Goal: Information Seeking & Learning: Learn about a topic

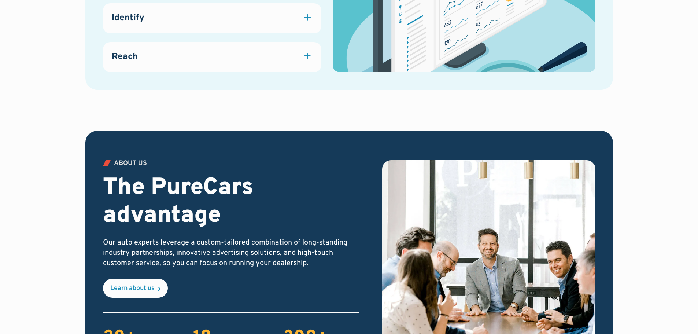
scroll to position [1282, 0]
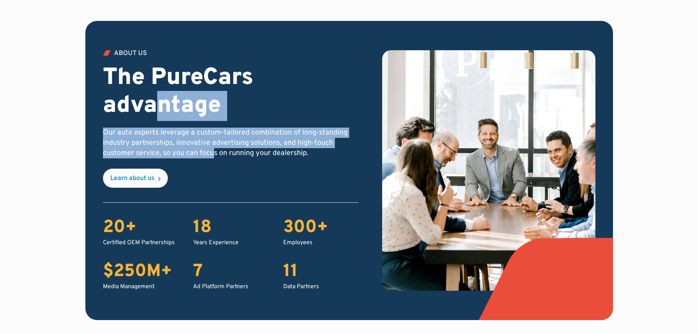
drag, startPoint x: 152, startPoint y: 100, endPoint x: 216, endPoint y: 148, distance: 79.1
click at [215, 148] on div "ABOUT US The PureCars advantage Our auto experts leverage a custom-tailored com…" at bounding box center [231, 119] width 256 height 138
click at [213, 139] on p "Our auto experts leverage a custom-tailored combination of long-standing indust…" at bounding box center [231, 143] width 256 height 31
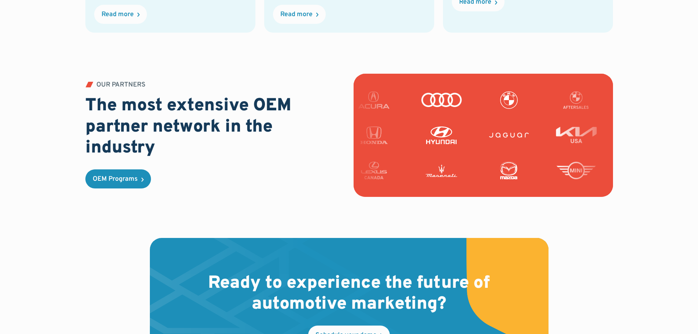
scroll to position [1869, 0]
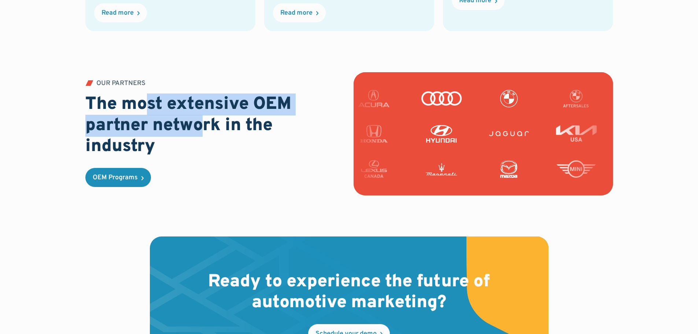
drag, startPoint x: 151, startPoint y: 109, endPoint x: 202, endPoint y: 128, distance: 54.9
click at [202, 128] on h2 "The most extensive OEM partner network in the industry" at bounding box center [214, 125] width 259 height 63
click at [203, 126] on h2 "The most extensive OEM partner network in the industry" at bounding box center [214, 125] width 259 height 63
drag, startPoint x: 252, startPoint y: 123, endPoint x: 138, endPoint y: 109, distance: 114.5
click at [140, 111] on h2 "The most extensive OEM partner network in the industry" at bounding box center [214, 125] width 259 height 63
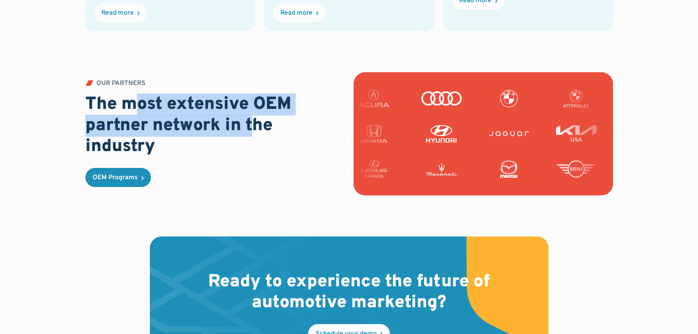
click at [137, 108] on h2 "The most extensive OEM partner network in the industry" at bounding box center [214, 125] width 259 height 63
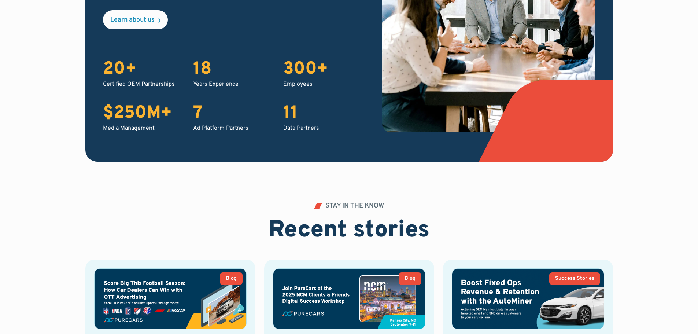
scroll to position [440, 0]
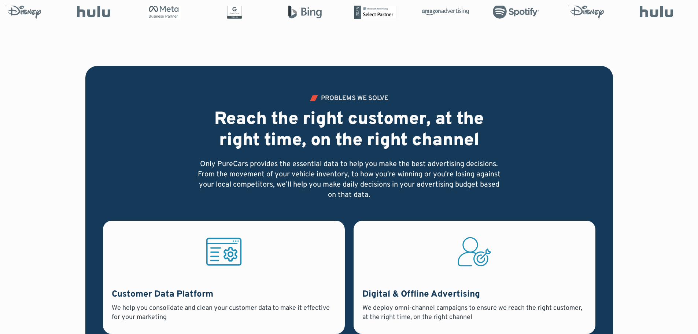
drag, startPoint x: 216, startPoint y: 196, endPoint x: 115, endPoint y: 43, distance: 183.7
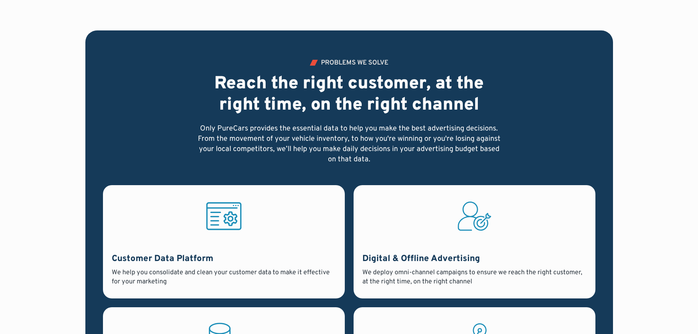
scroll to position [476, 0]
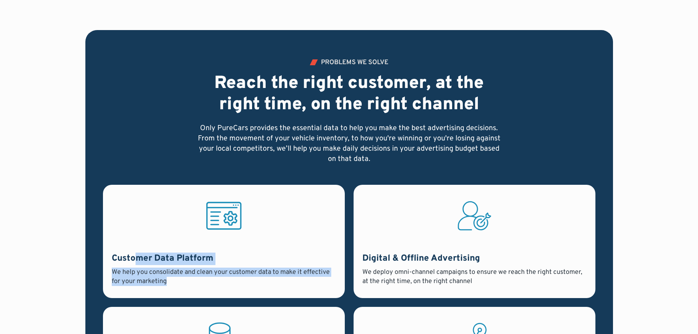
drag, startPoint x: 314, startPoint y: 296, endPoint x: 322, endPoint y: 297, distance: 7.7
click at [323, 297] on div "Customer Data Platform We help you consolidate and clean your customer data to …" at bounding box center [224, 241] width 242 height 113
click at [331, 276] on div "We help you consolidate and clean your customer data to make it effective for y…" at bounding box center [224, 276] width 224 height 18
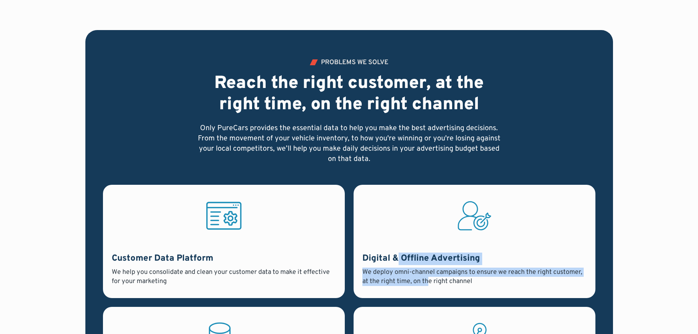
drag, startPoint x: 408, startPoint y: 262, endPoint x: 428, endPoint y: 278, distance: 26.0
click at [428, 280] on div "Digital & Offline Advertising We deploy omni-channel campaigns to ensure we rea…" at bounding box center [474, 269] width 224 height 34
click at [428, 279] on div "We deploy omni-channel campaigns to ensure we reach the right customer, at the …" at bounding box center [474, 276] width 224 height 18
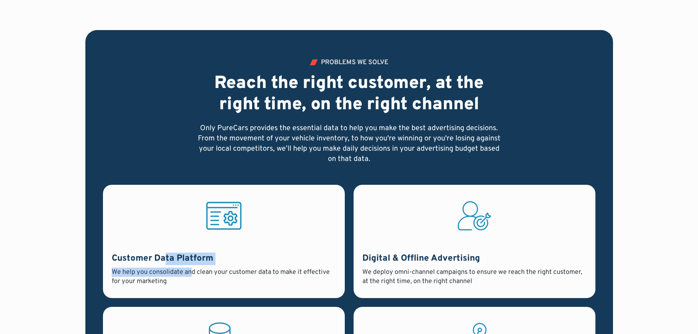
drag, startPoint x: 172, startPoint y: 262, endPoint x: 198, endPoint y: 277, distance: 29.5
click at [196, 278] on div "Customer Data Platform We help you consolidate and clean your customer data to …" at bounding box center [224, 269] width 224 height 34
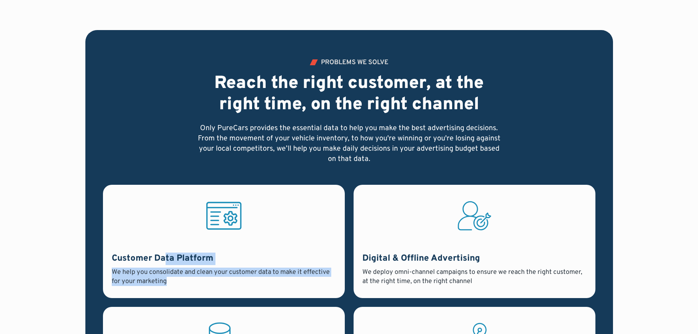
click at [198, 277] on div "We help you consolidate and clean your customer data to make it effective for y…" at bounding box center [224, 276] width 224 height 18
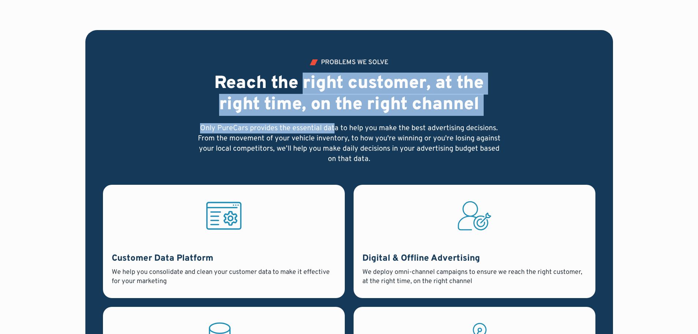
drag, startPoint x: 303, startPoint y: 90, endPoint x: 337, endPoint y: 137, distance: 58.3
click at [335, 135] on div "PROBLEMS WE SOLVE Reach the right customer, at the right time, on the right cha…" at bounding box center [349, 111] width 305 height 104
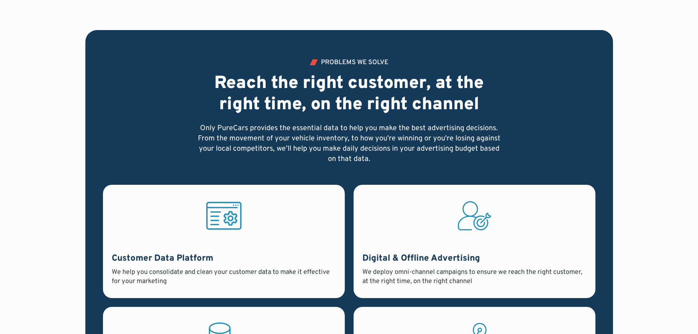
drag, startPoint x: 337, startPoint y: 137, endPoint x: 344, endPoint y: 140, distance: 8.0
click at [337, 137] on p "Only PureCars provides the essential data to help you make the best advertising…" at bounding box center [349, 143] width 305 height 41
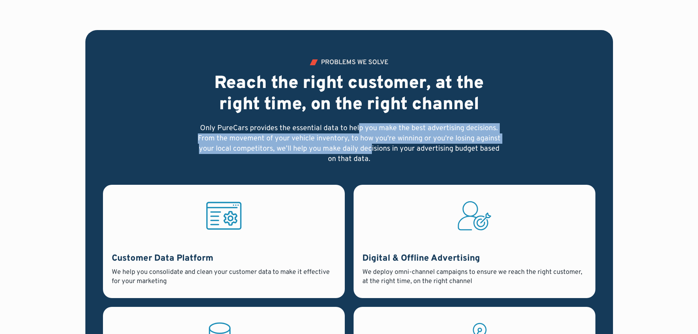
drag, startPoint x: 363, startPoint y: 133, endPoint x: 350, endPoint y: 119, distance: 19.4
click at [350, 119] on div "PROBLEMS WE SOLVE Reach the right customer, at the right time, on the right cha…" at bounding box center [349, 111] width 305 height 104
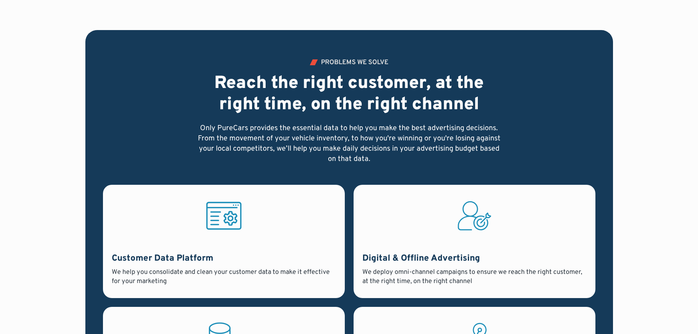
click at [339, 97] on h2 "Reach the right customer, at the right time, on the right channel" at bounding box center [349, 94] width 305 height 42
